Goal: Find specific page/section: Find specific page/section

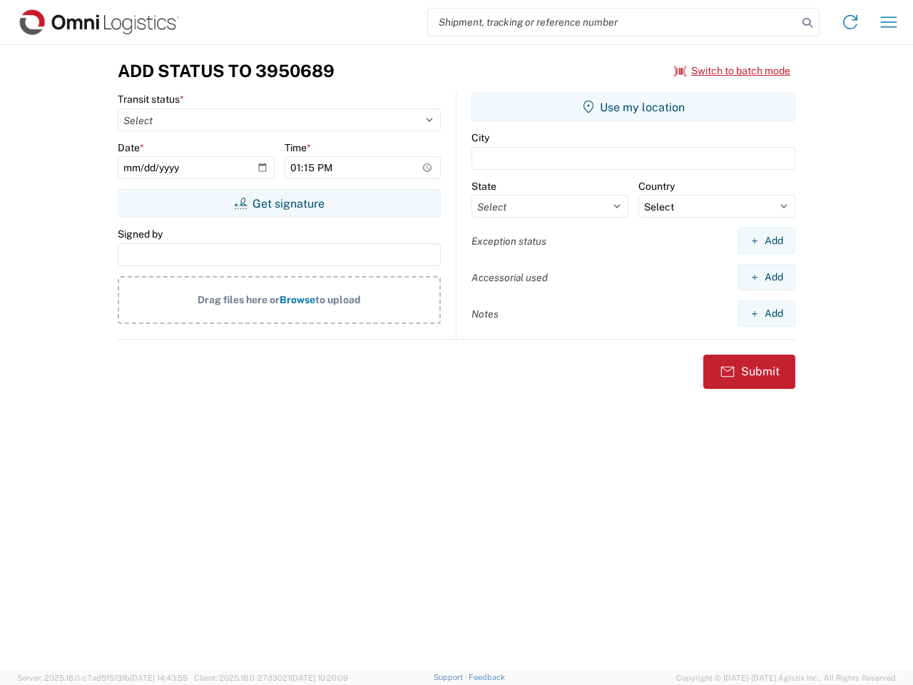
click at [613, 22] on input "search" at bounding box center [613, 22] width 370 height 27
click at [808, 23] on icon at bounding box center [808, 23] width 20 height 20
click at [851, 22] on icon at bounding box center [850, 22] width 23 height 23
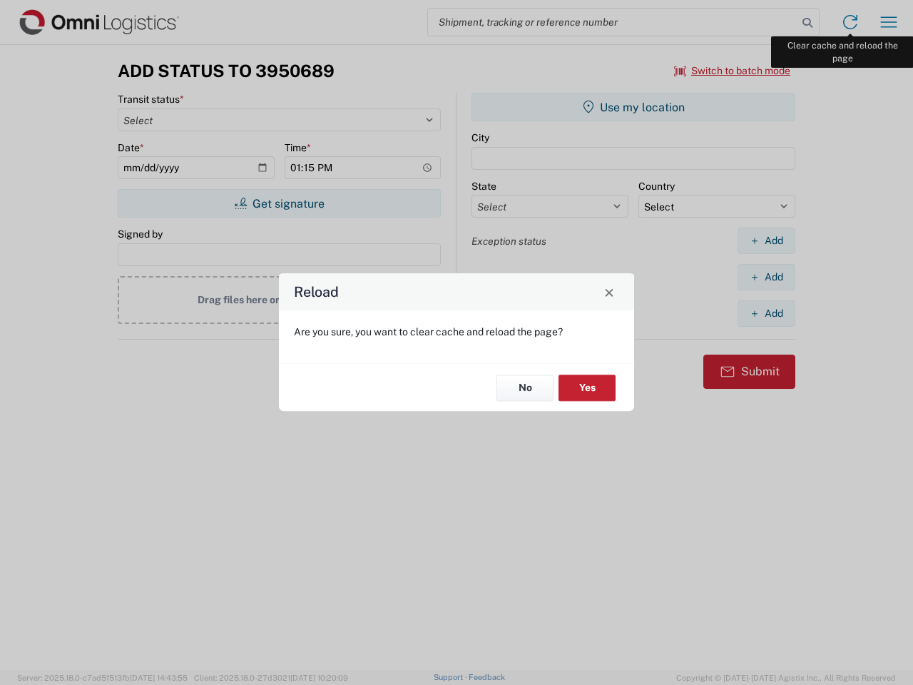
click at [889, 22] on div "Reload Are you sure, you want to clear cache and reload the page? No Yes" at bounding box center [456, 342] width 913 height 685
click at [733, 71] on div "Reload Are you sure, you want to clear cache and reload the page? No Yes" at bounding box center [456, 342] width 913 height 685
click at [279, 203] on div "Reload Are you sure, you want to clear cache and reload the page? No Yes" at bounding box center [456, 342] width 913 height 685
click at [634, 107] on div "Reload Are you sure, you want to clear cache and reload the page? No Yes" at bounding box center [456, 342] width 913 height 685
click at [766, 240] on div "Reload Are you sure, you want to clear cache and reload the page? No Yes" at bounding box center [456, 342] width 913 height 685
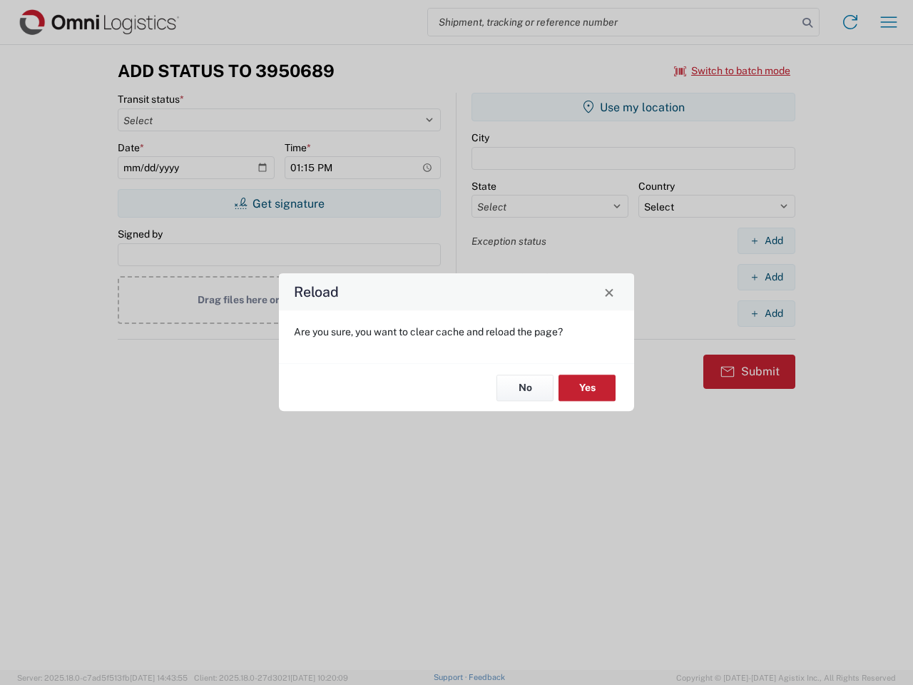
click at [766, 277] on div "Reload Are you sure, you want to clear cache and reload the page? No Yes" at bounding box center [456, 342] width 913 height 685
click at [766, 313] on div "Reload Are you sure, you want to clear cache and reload the page? No Yes" at bounding box center [456, 342] width 913 height 685
